Goal: Browse casually

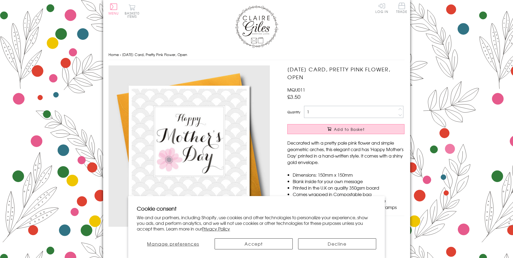
scroll to position [257, 0]
